Goal: Communication & Community: Ask a question

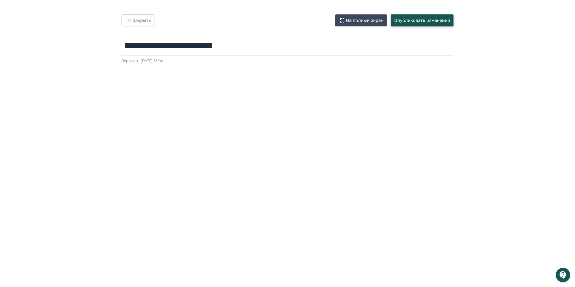
click at [403, 18] on button "Опубликовать изменения" at bounding box center [421, 20] width 63 height 12
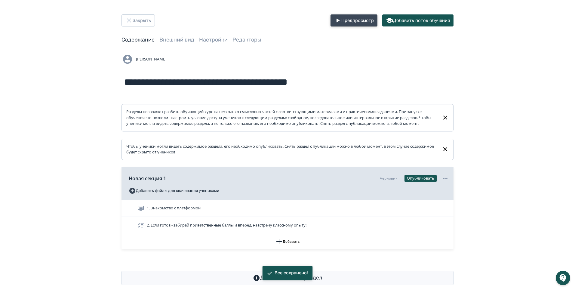
click at [363, 19] on button "Предпросмотр" at bounding box center [353, 20] width 47 height 12
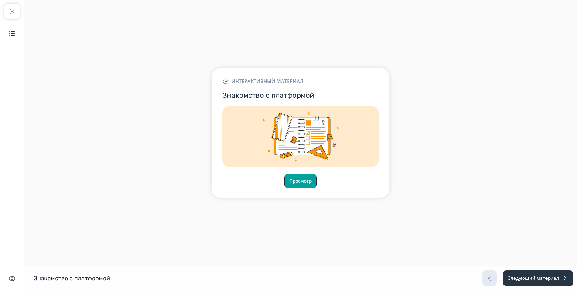
click at [302, 180] on button "Просмотр" at bounding box center [300, 181] width 32 height 14
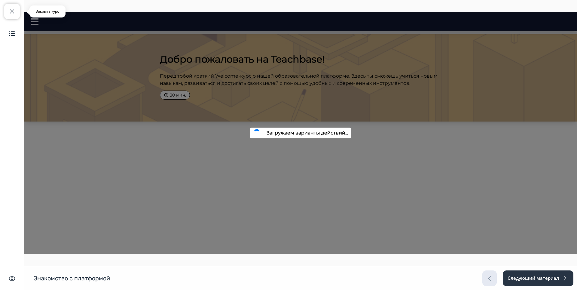
click at [13, 12] on span "button" at bounding box center [11, 11] width 7 height 7
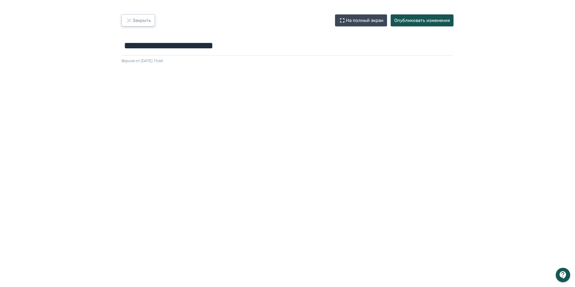
click at [138, 22] on button "Закрыть" at bounding box center [137, 20] width 33 height 12
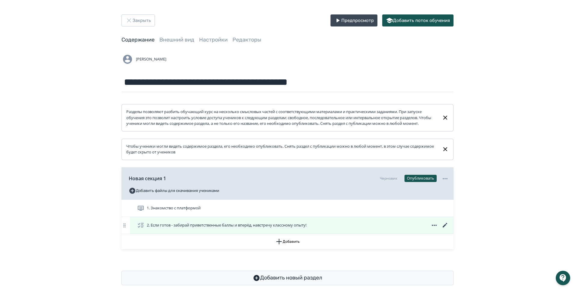
click at [444, 227] on icon at bounding box center [444, 225] width 5 height 5
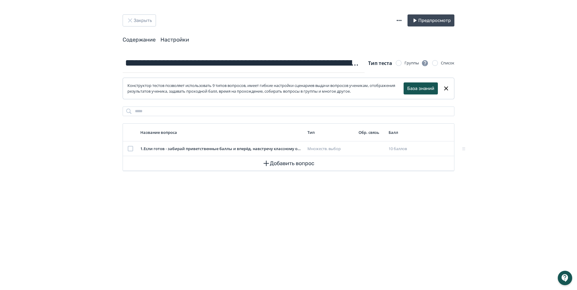
click at [182, 38] on link "Настройки" at bounding box center [174, 39] width 29 height 7
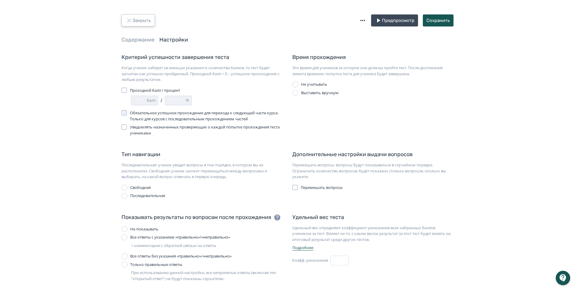
click at [137, 24] on button "Закрыть" at bounding box center [137, 20] width 33 height 12
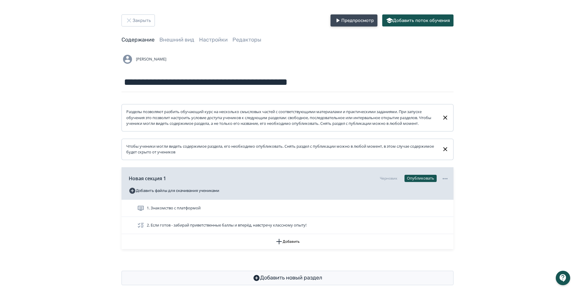
click at [368, 18] on button "Предпросмотр" at bounding box center [353, 20] width 47 height 12
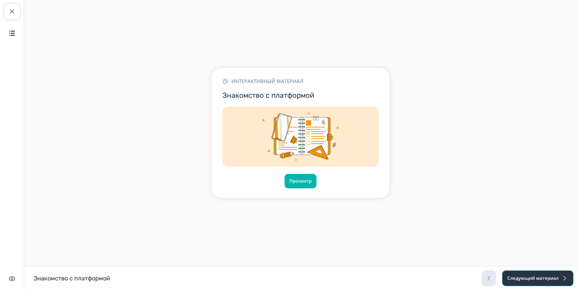
click at [530, 279] on button "Следующий материал" at bounding box center [537, 278] width 71 height 16
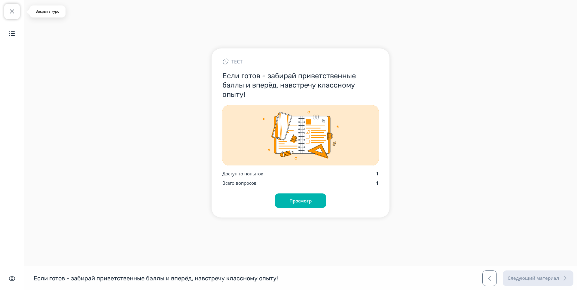
click at [16, 13] on button "Закрыть курс" at bounding box center [12, 12] width 16 height 16
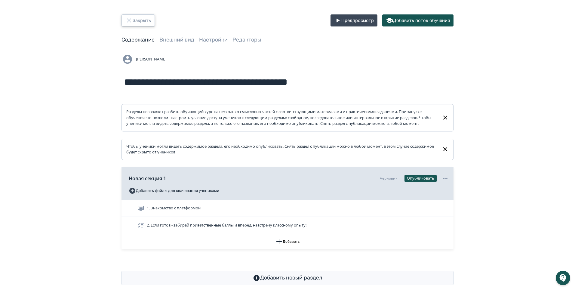
click at [138, 25] on button "Закрыть" at bounding box center [137, 20] width 33 height 12
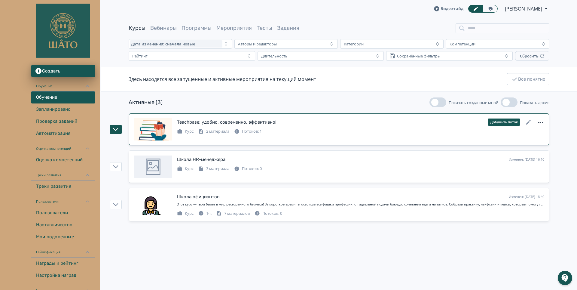
click at [544, 121] on icon at bounding box center [540, 122] width 7 height 7
click at [427, 133] on div "Создать копию Архивировать Удалить" at bounding box center [288, 145] width 577 height 290
click at [528, 119] on icon at bounding box center [528, 122] width 7 height 7
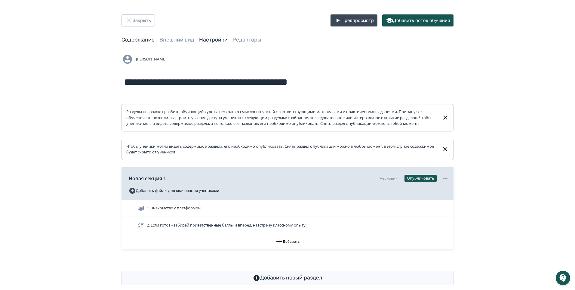
click at [210, 38] on link "Настройки" at bounding box center [213, 39] width 29 height 7
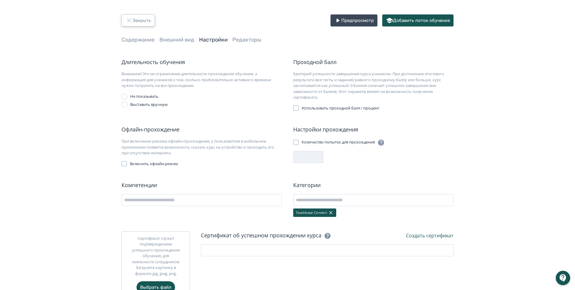
click at [142, 21] on button "Закрыть" at bounding box center [137, 20] width 33 height 12
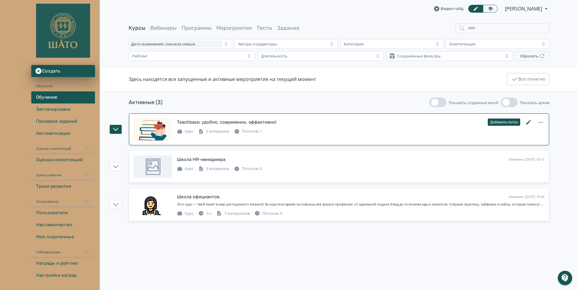
click at [527, 123] on icon at bounding box center [528, 122] width 7 height 7
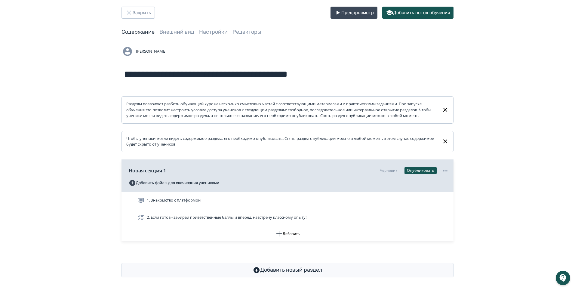
scroll to position [15, 0]
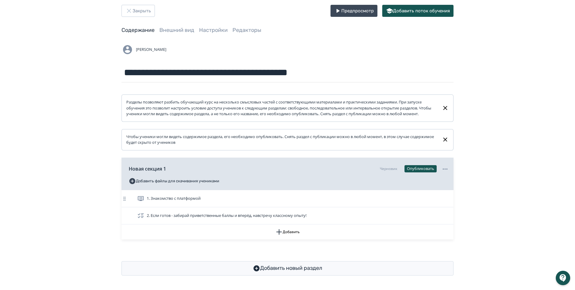
click at [126, 199] on icon at bounding box center [124, 198] width 6 height 6
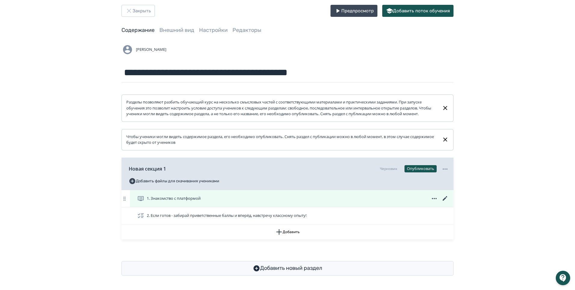
click at [445, 197] on icon at bounding box center [444, 198] width 5 height 5
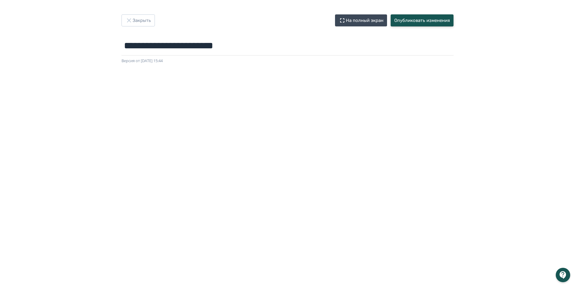
click at [430, 20] on button "Опубликовать изменения" at bounding box center [421, 20] width 63 height 12
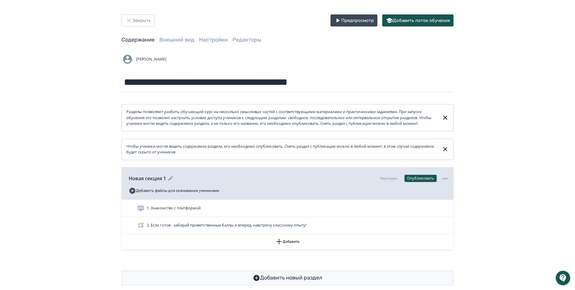
click at [447, 182] on icon at bounding box center [444, 178] width 7 height 7
click at [204, 41] on div "Удалить" at bounding box center [288, 145] width 577 height 290
click at [207, 41] on link "Настройки" at bounding box center [213, 39] width 29 height 7
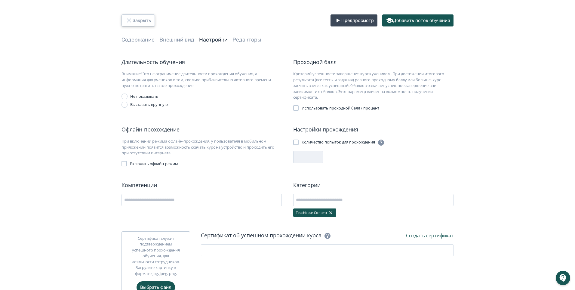
click at [137, 19] on button "Закрыть" at bounding box center [137, 20] width 33 height 12
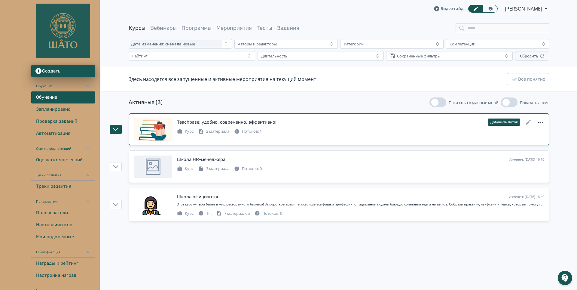
click at [540, 123] on icon at bounding box center [540, 122] width 7 height 7
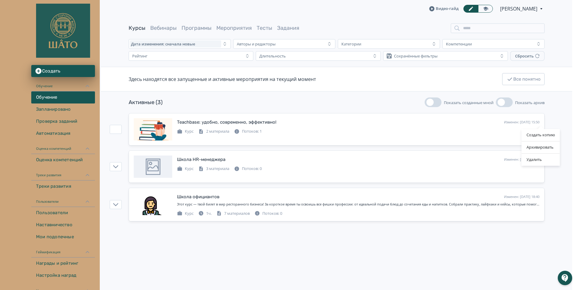
click at [484, 127] on div "Создать копию Архивировать Удалить" at bounding box center [288, 145] width 577 height 290
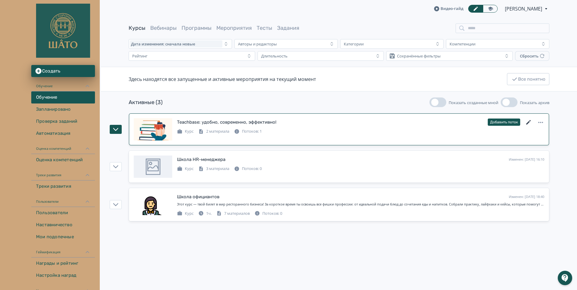
click at [528, 122] on icon at bounding box center [528, 122] width 5 height 5
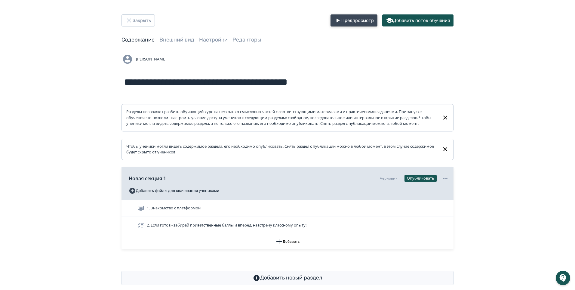
click at [359, 22] on button "Предпросмотр" at bounding box center [353, 20] width 47 height 12
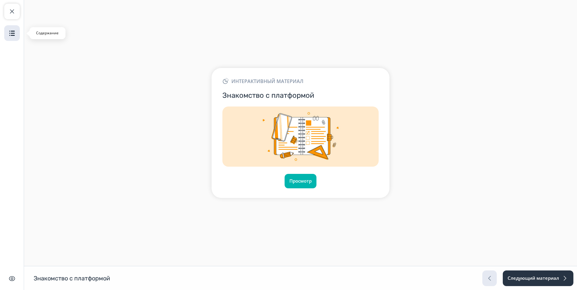
click at [10, 35] on img "button" at bounding box center [11, 32] width 7 height 7
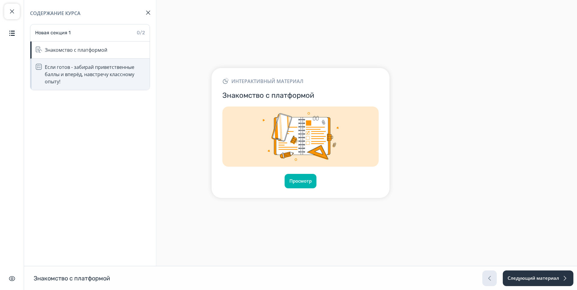
click at [101, 69] on div "Если готов - забирай приветственные баллы и вперёд, навстречу классному опыту!" at bounding box center [95, 74] width 101 height 22
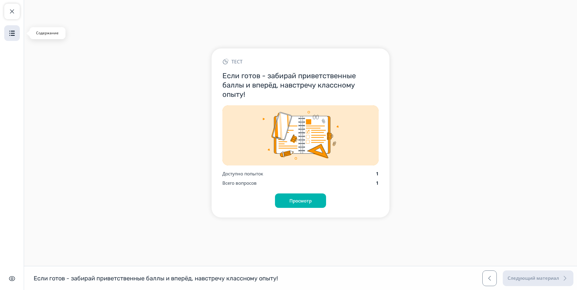
click at [12, 30] on img "button" at bounding box center [11, 32] width 7 height 7
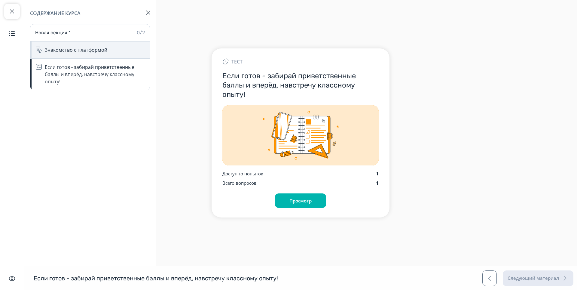
click at [76, 53] on div "Знакомство с платформой" at bounding box center [76, 49] width 63 height 7
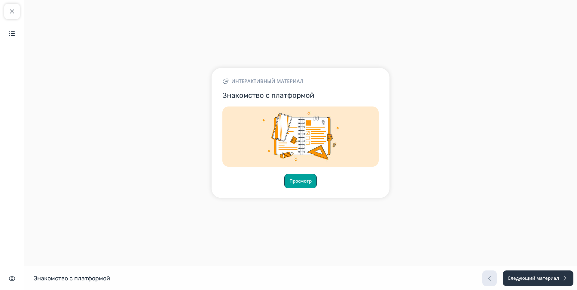
click at [302, 182] on button "Просмотр" at bounding box center [300, 181] width 32 height 14
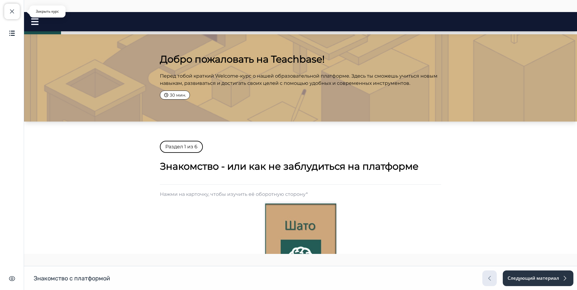
click at [15, 13] on span "button" at bounding box center [11, 11] width 7 height 7
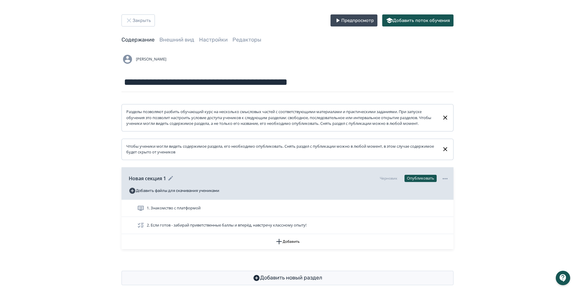
click at [445, 179] on icon at bounding box center [444, 178] width 5 height 1
click at [445, 184] on div "Удалить" at bounding box center [445, 184] width 7 height 8
click at [488, 177] on div "**********" at bounding box center [287, 149] width 575 height 299
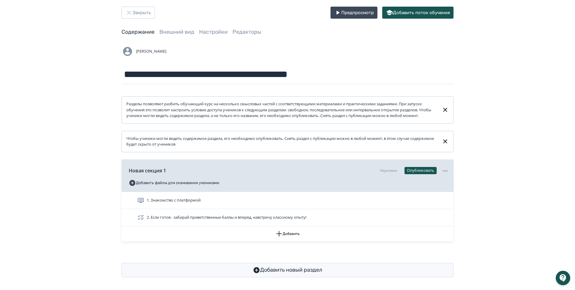
scroll to position [15, 0]
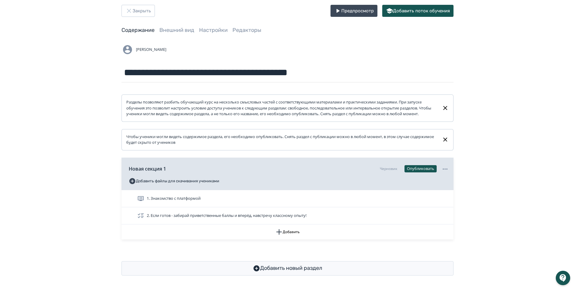
click at [563, 278] on div at bounding box center [562, 277] width 14 height 14
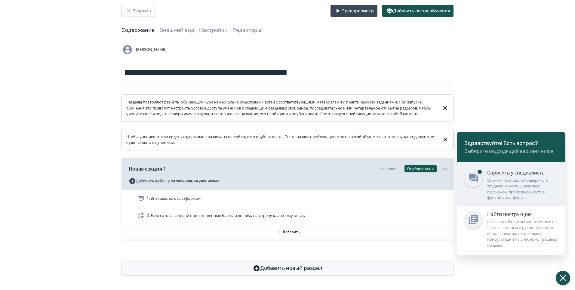
click at [503, 183] on div "Окажем помощь и поддержку в трудную минуту. Знаем все: расскажем про возможност…" at bounding box center [522, 188] width 71 height 23
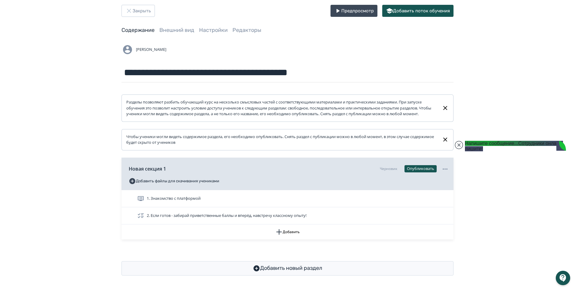
scroll to position [2673, 0]
type textarea "**********"
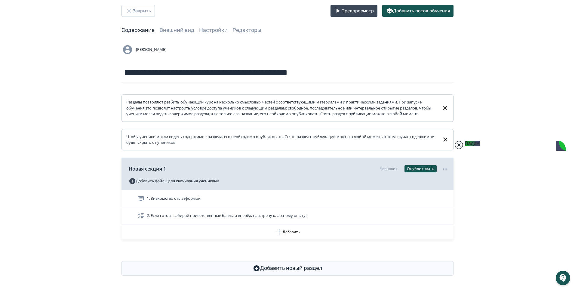
click at [460, 145] on jdiv at bounding box center [458, 145] width 8 height 8
drag, startPoint x: 485, startPoint y: 285, endPoint x: 485, endPoint y: 281, distance: 3.9
click at [479, 274] on jdiv "Вадим" at bounding box center [472, 271] width 15 height 5
click at [564, 279] on div at bounding box center [562, 277] width 14 height 14
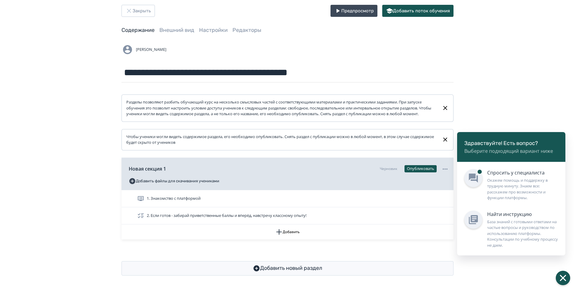
click at [511, 184] on div "Окажем помощь и поддержку в трудную минуту. Знаем все: расскажем про возможност…" at bounding box center [522, 188] width 71 height 23
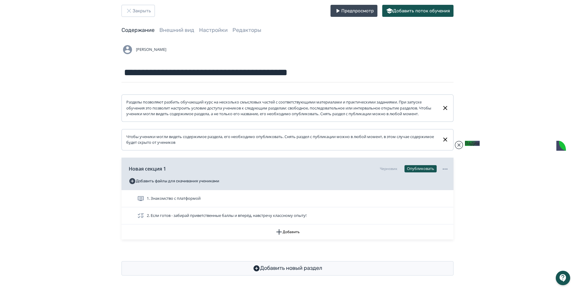
click at [508, 104] on div "**********" at bounding box center [287, 139] width 575 height 299
click at [459, 147] on jdiv at bounding box center [458, 145] width 8 height 8
click at [564, 279] on div at bounding box center [562, 277] width 14 height 14
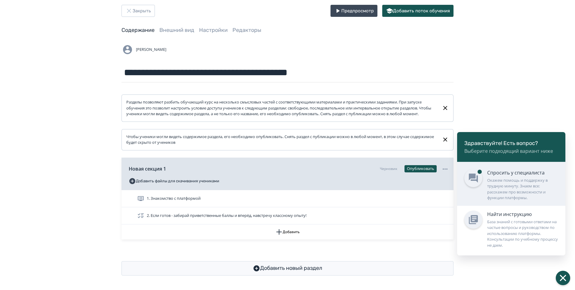
click at [526, 185] on div "Окажем помощь и поддержку в трудную минуту. Знаем все: расскажем про возможност…" at bounding box center [522, 188] width 71 height 23
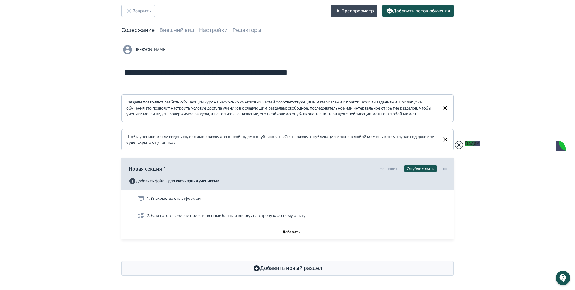
click at [460, 148] on jdiv at bounding box center [458, 145] width 8 height 8
click at [492, 112] on div "**********" at bounding box center [287, 139] width 575 height 299
click at [479, 274] on jdiv "Вадим" at bounding box center [472, 271] width 15 height 5
click at [564, 278] on div at bounding box center [562, 277] width 14 height 14
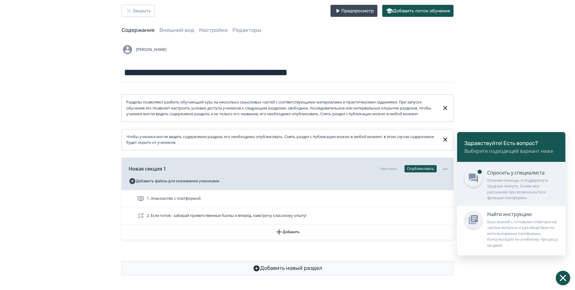
click at [520, 176] on div "Спросить у специалиста Окажем помощь и поддержку в трудную минуту. Знаем все: р…" at bounding box center [522, 185] width 71 height 32
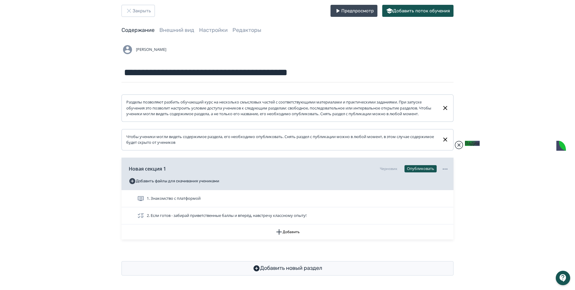
click at [459, 146] on jdiv at bounding box center [458, 145] width 8 height 8
click at [460, 147] on jdiv at bounding box center [458, 145] width 8 height 8
